Goal: Check status: Check status

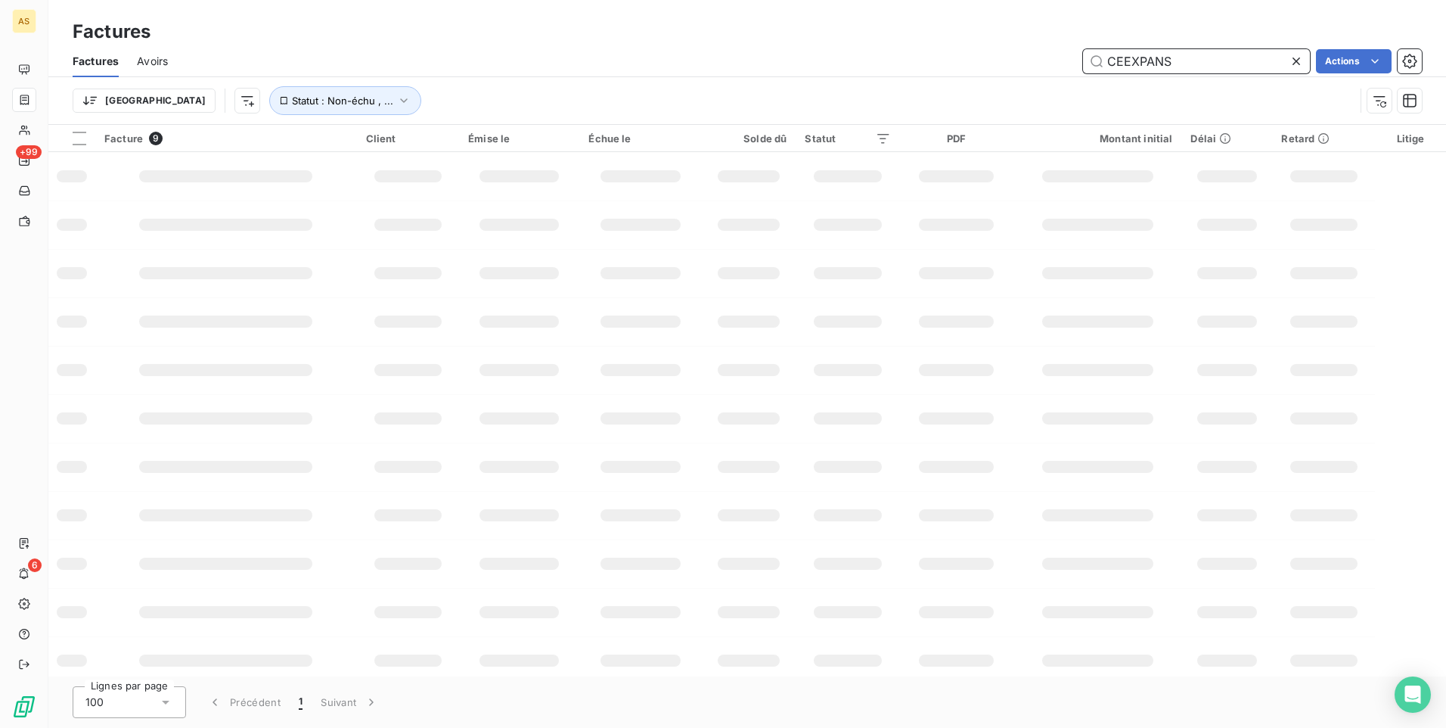
click at [153, 57] on span "Avoirs" at bounding box center [152, 61] width 31 height 15
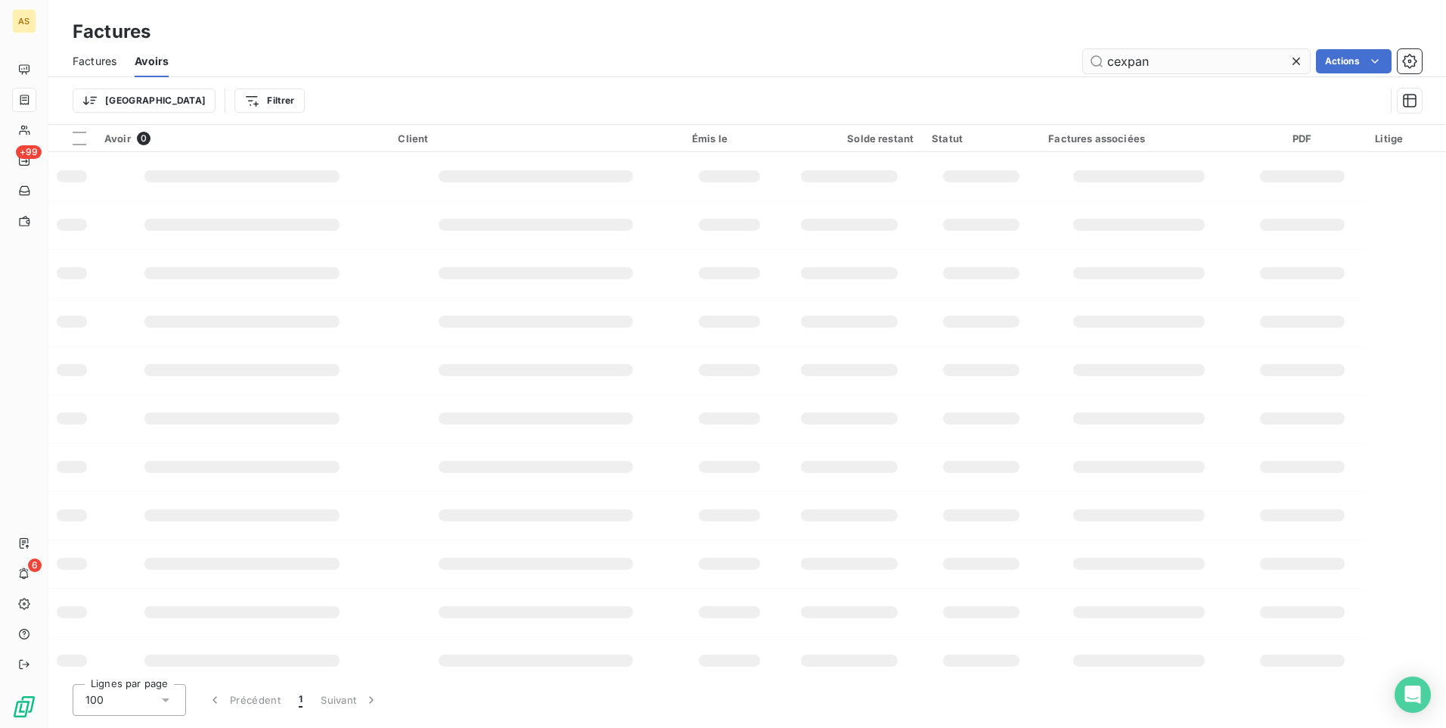
drag, startPoint x: 1120, startPoint y: 62, endPoint x: 1083, endPoint y: 63, distance: 37.1
click at [955, 63] on input "cexpan" at bounding box center [1196, 61] width 227 height 24
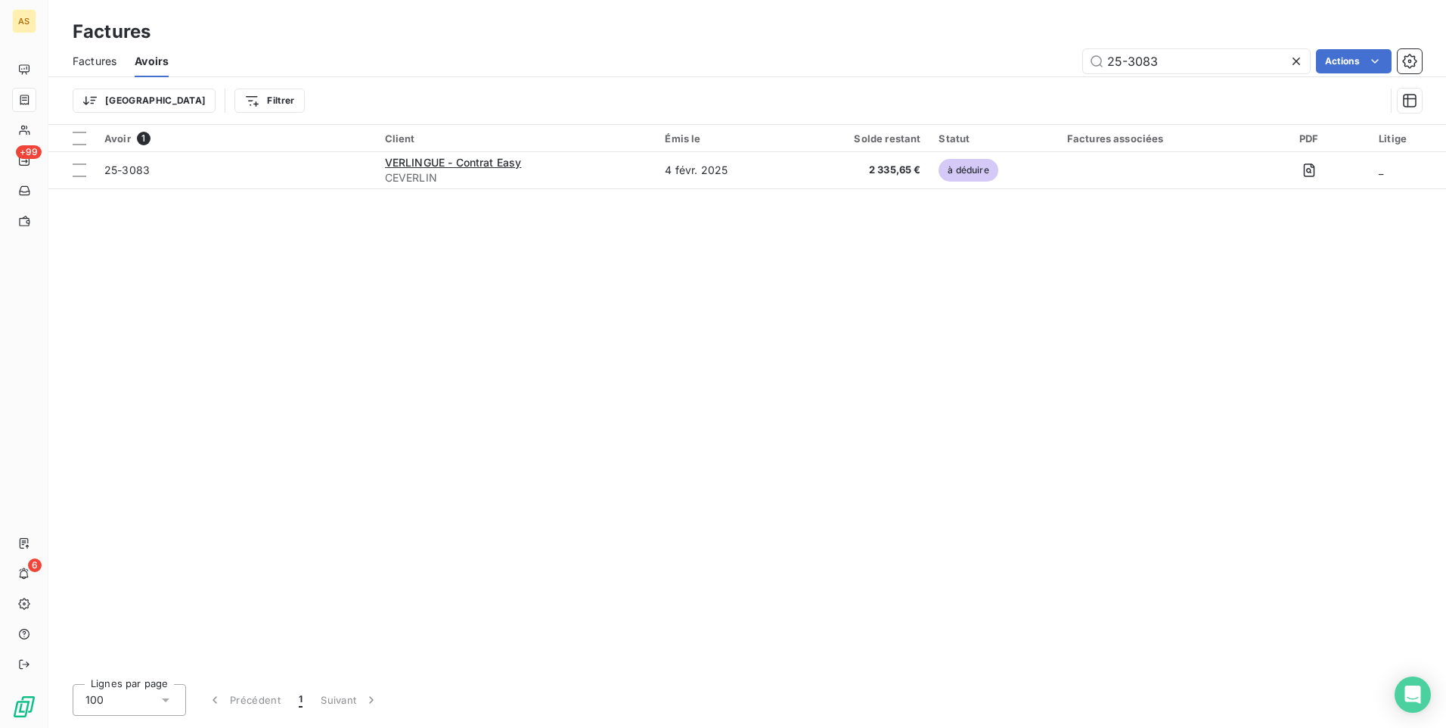
type input "25-3083"
drag, startPoint x: 589, startPoint y: 372, endPoint x: 577, endPoint y: 85, distance: 287.7
click at [598, 358] on div "Avoir 1 Client Émis le Solde restant Statut Factures associées PDF Litige 25-30…" at bounding box center [747, 398] width 1398 height 547
drag, startPoint x: 919, startPoint y: 430, endPoint x: 928, endPoint y: 378, distance: 52.2
click at [920, 428] on div "Avoir 1 Client Émis le Solde restant Statut Factures associées PDF Litige 25-30…" at bounding box center [747, 398] width 1398 height 547
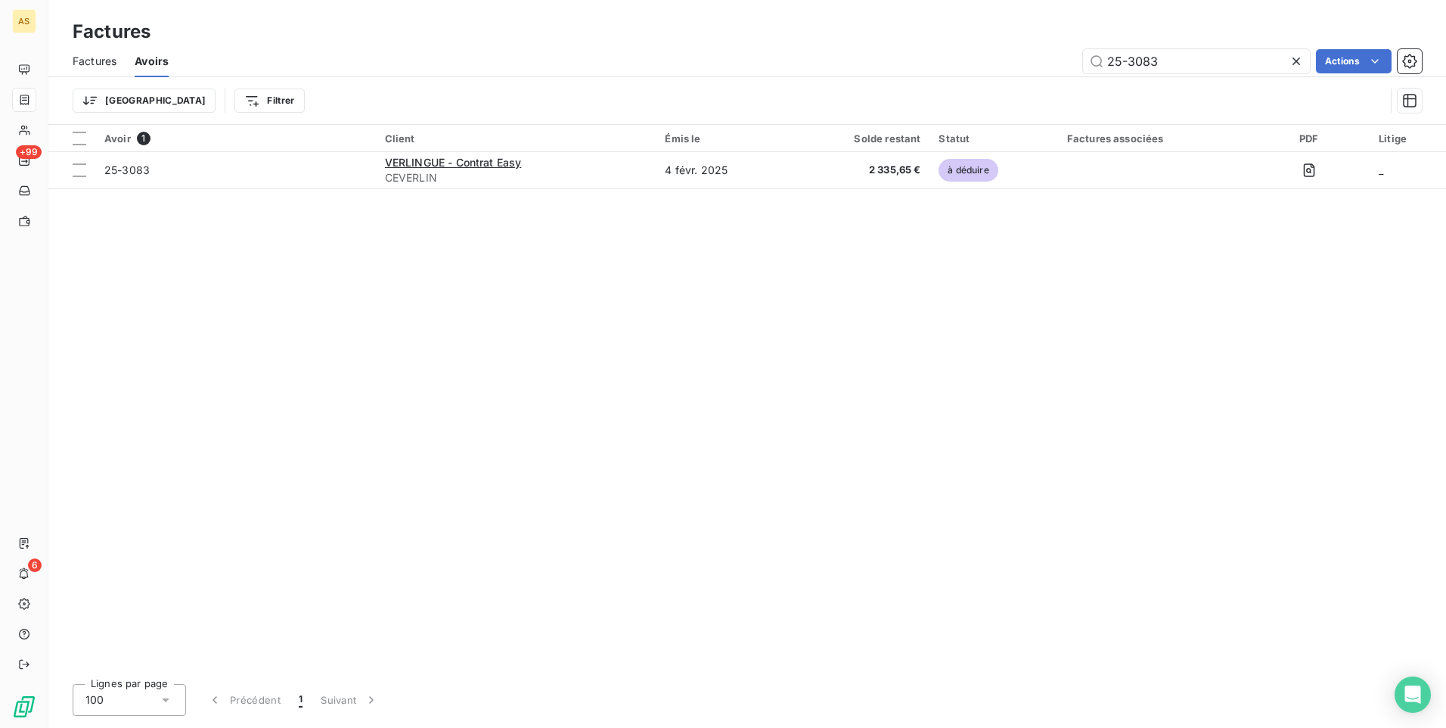
click at [943, 343] on div "Avoir 1 Client Émis le Solde restant Statut Factures associées PDF Litige 25-30…" at bounding box center [747, 398] width 1398 height 547
click at [955, 243] on div "Avoir 1 Client Émis le Solde restant Statut Factures associées PDF Litige 25-30…" at bounding box center [747, 398] width 1398 height 547
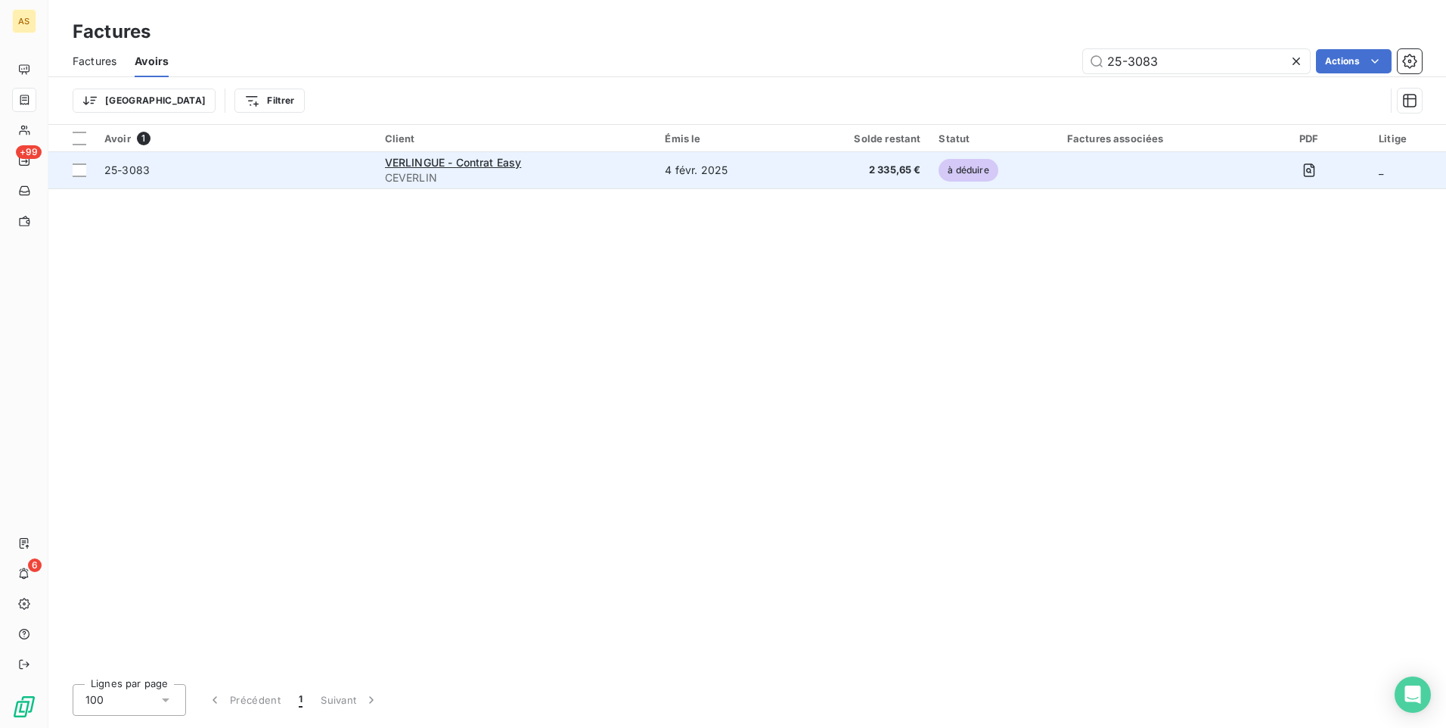
click at [122, 171] on span "25-3083" at bounding box center [126, 169] width 45 height 13
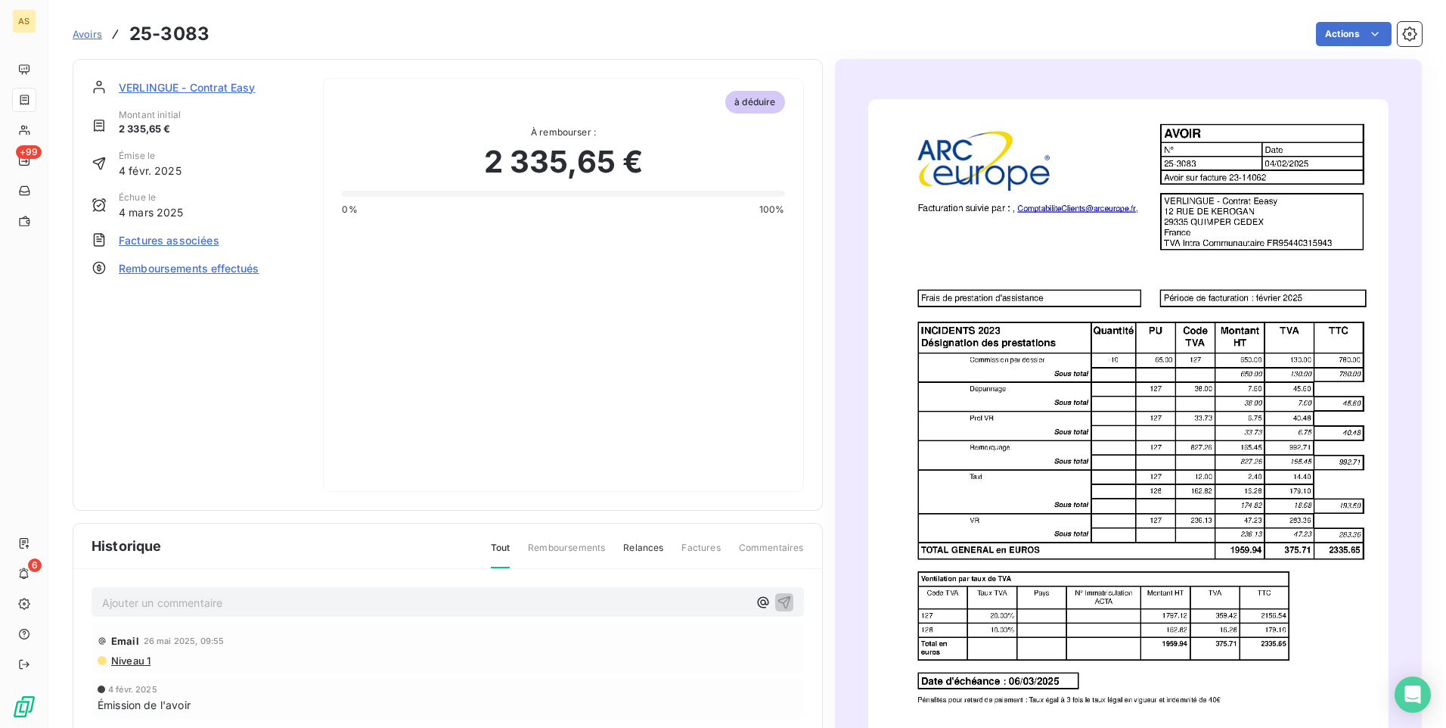
drag, startPoint x: 295, startPoint y: 275, endPoint x: 521, endPoint y: 203, distance: 237.3
click at [301, 275] on div "Remboursements effectués" at bounding box center [198, 268] width 213 height 16
